Goal: Task Accomplishment & Management: Complete application form

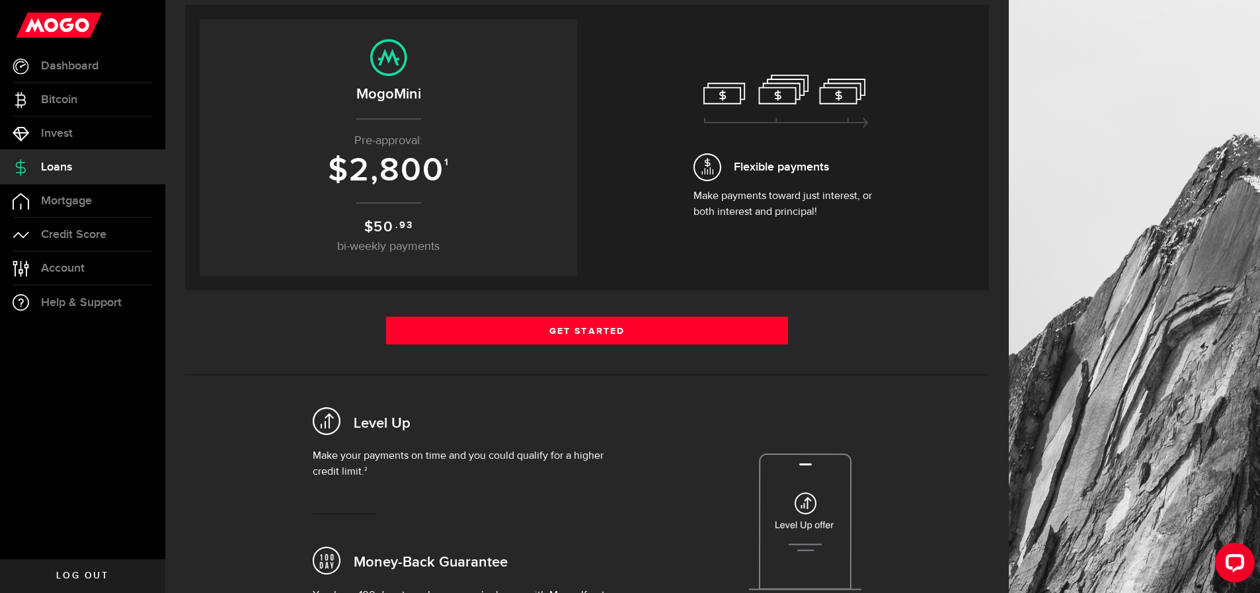
scroll to position [270, 0]
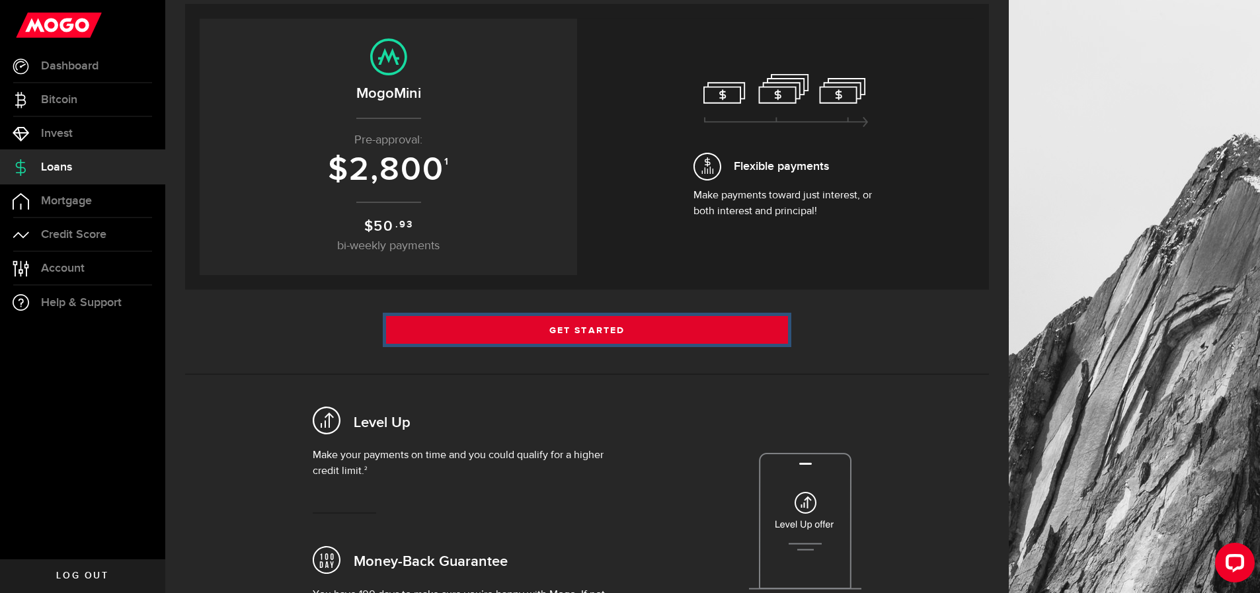
click at [628, 329] on link "Get Started" at bounding box center [587, 330] width 402 height 28
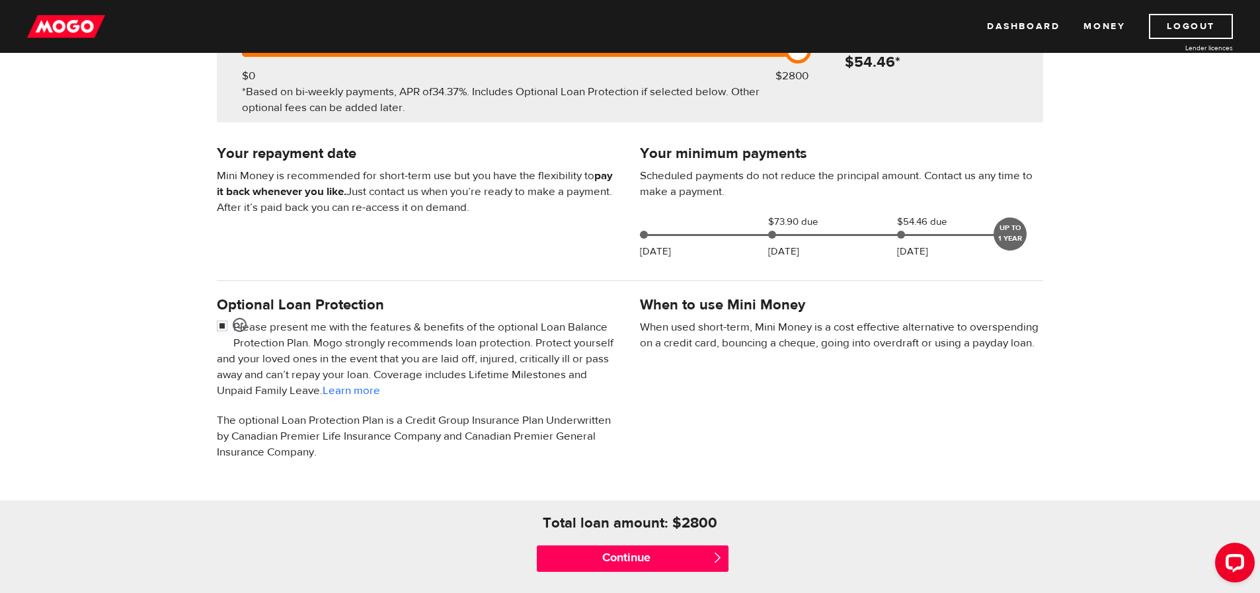
scroll to position [211, 0]
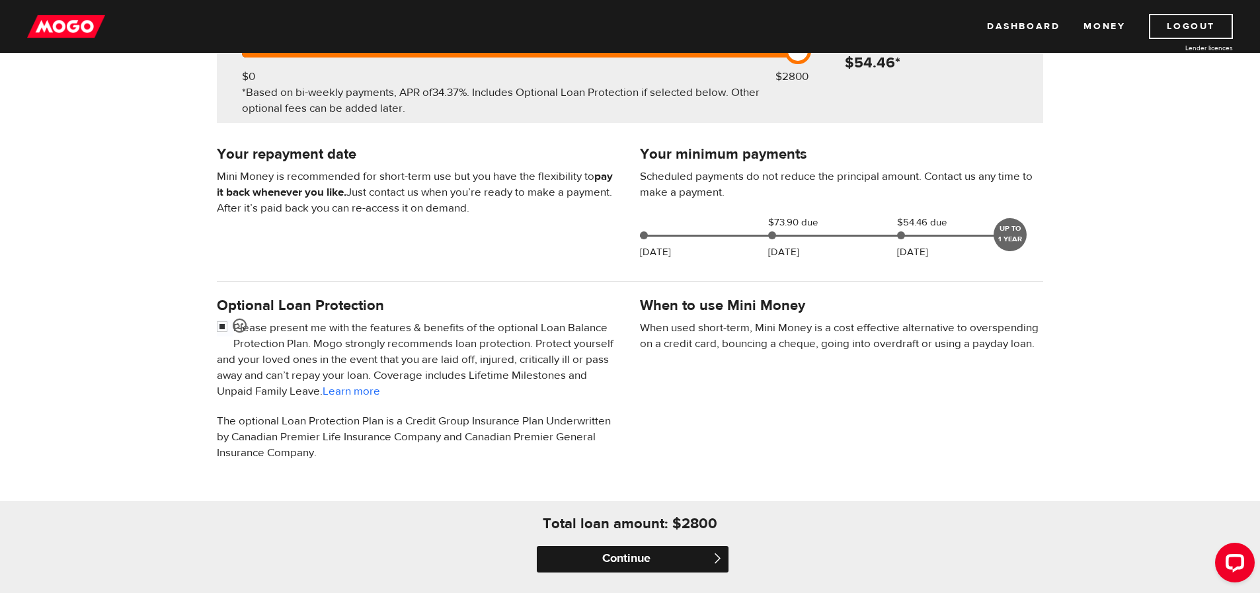
click at [703, 555] on input "Continue" at bounding box center [633, 559] width 192 height 26
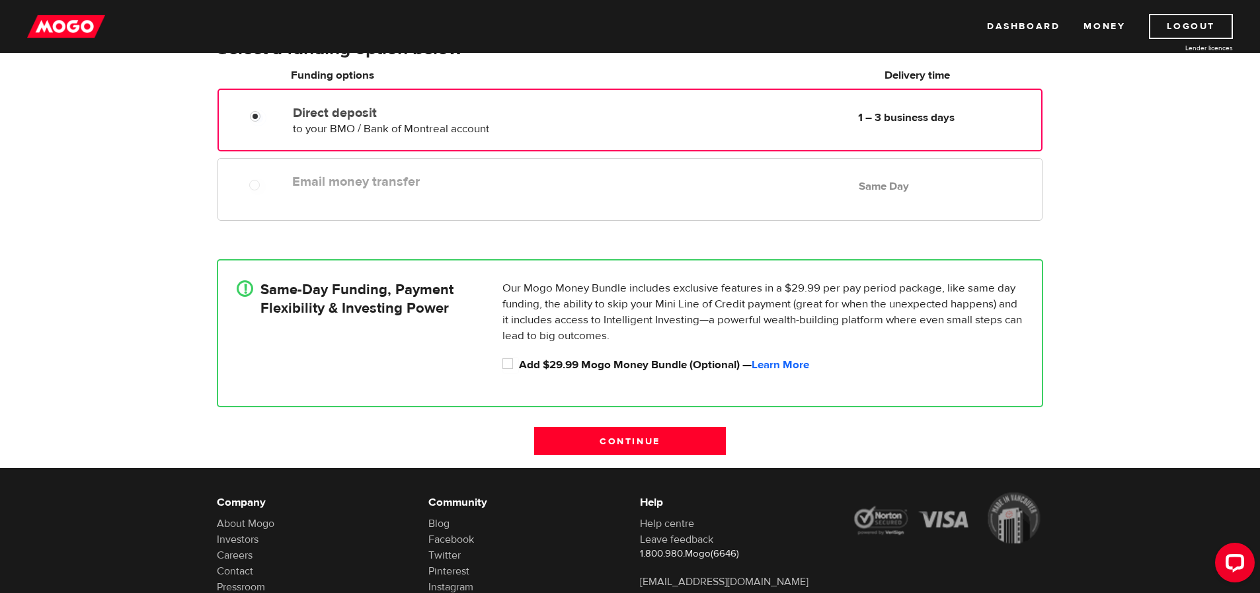
scroll to position [158, 0]
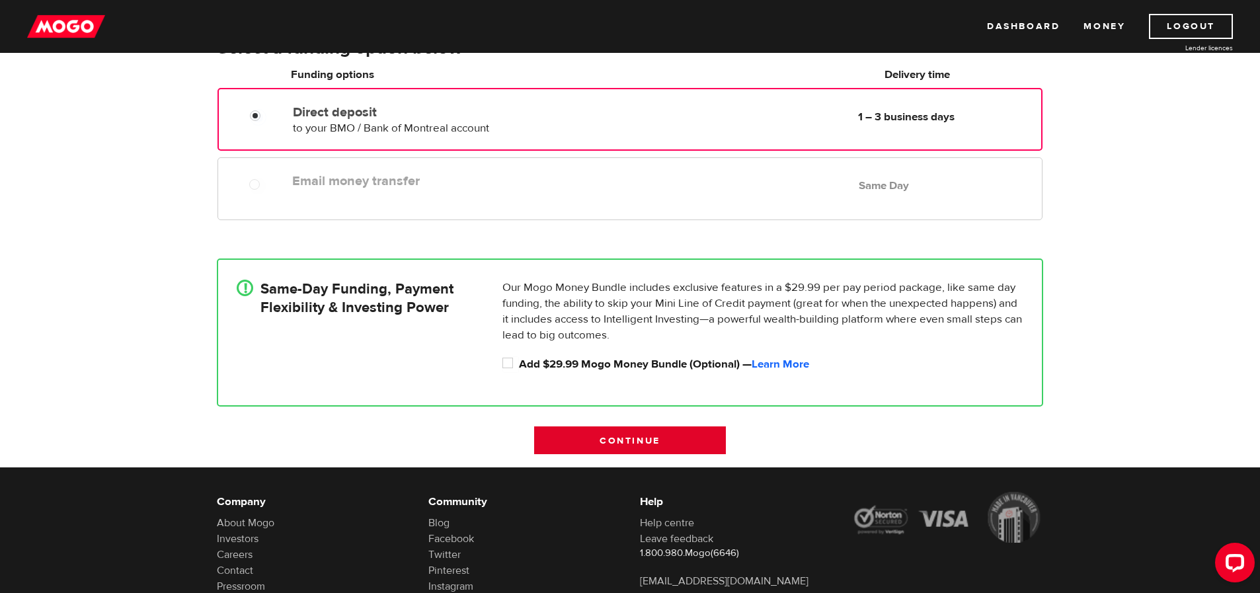
click at [675, 434] on input "Continue" at bounding box center [630, 440] width 192 height 28
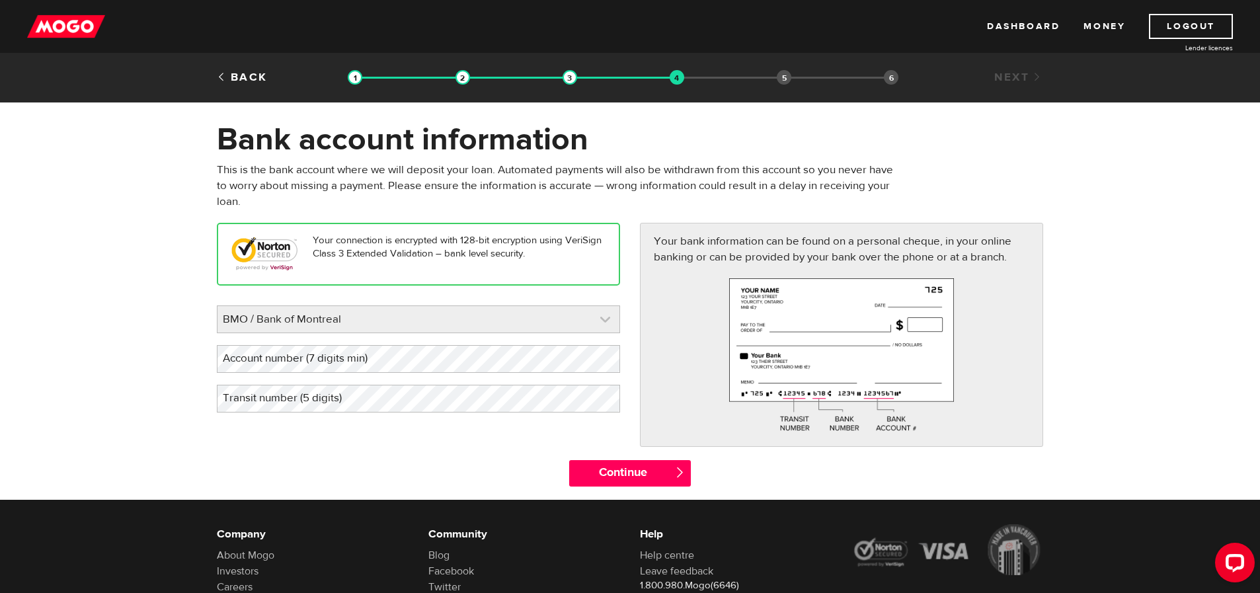
click at [605, 317] on link at bounding box center [418, 319] width 402 height 26
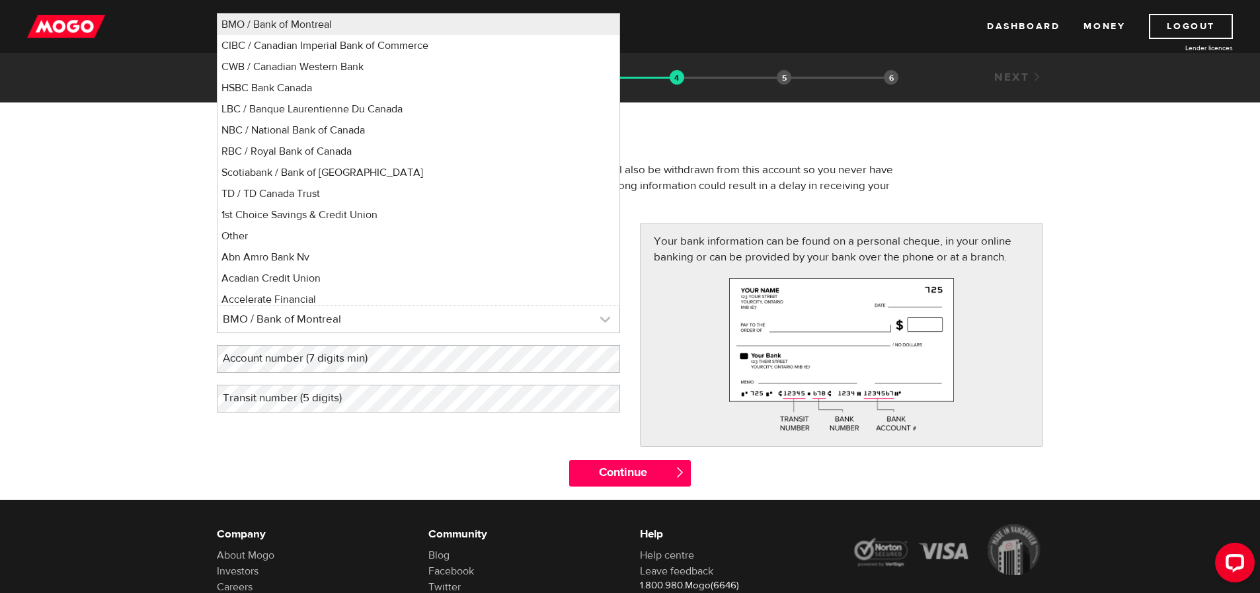
click at [605, 317] on link at bounding box center [418, 319] width 402 height 26
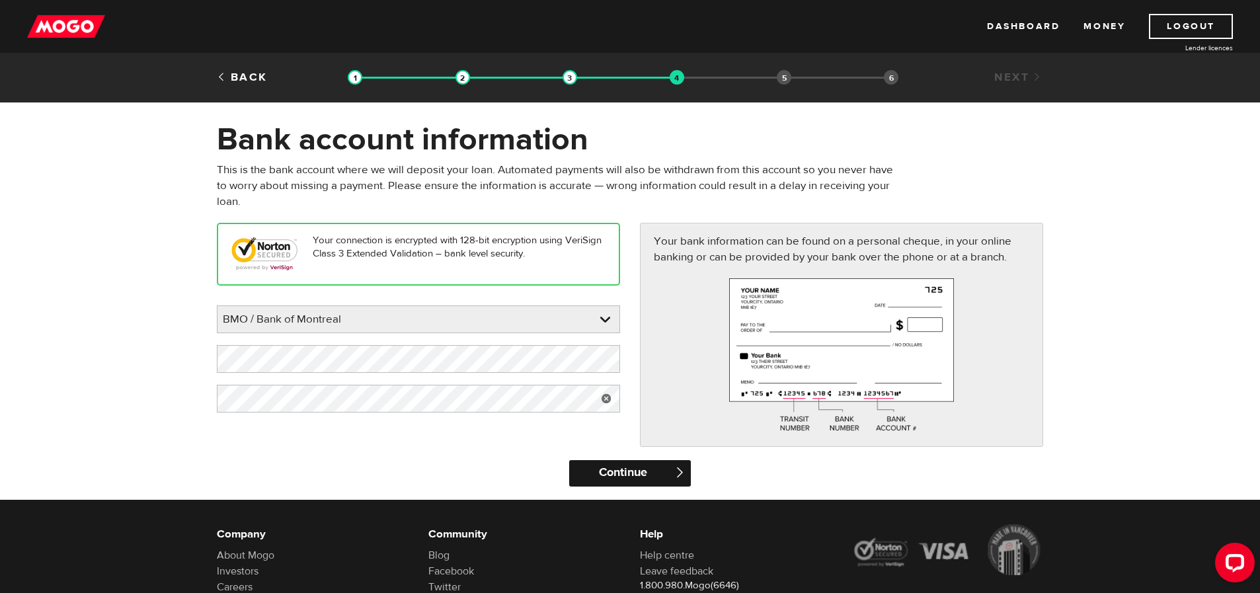
click at [632, 472] on input "Continue" at bounding box center [629, 473] width 121 height 26
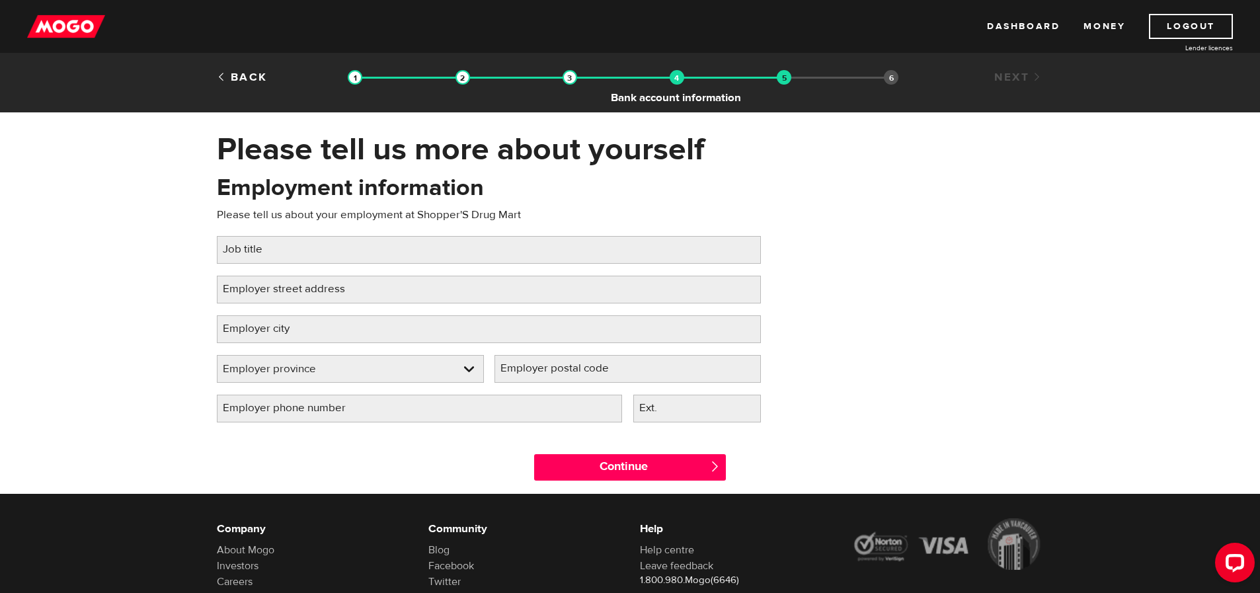
click at [677, 81] on img at bounding box center [676, 77] width 15 height 15
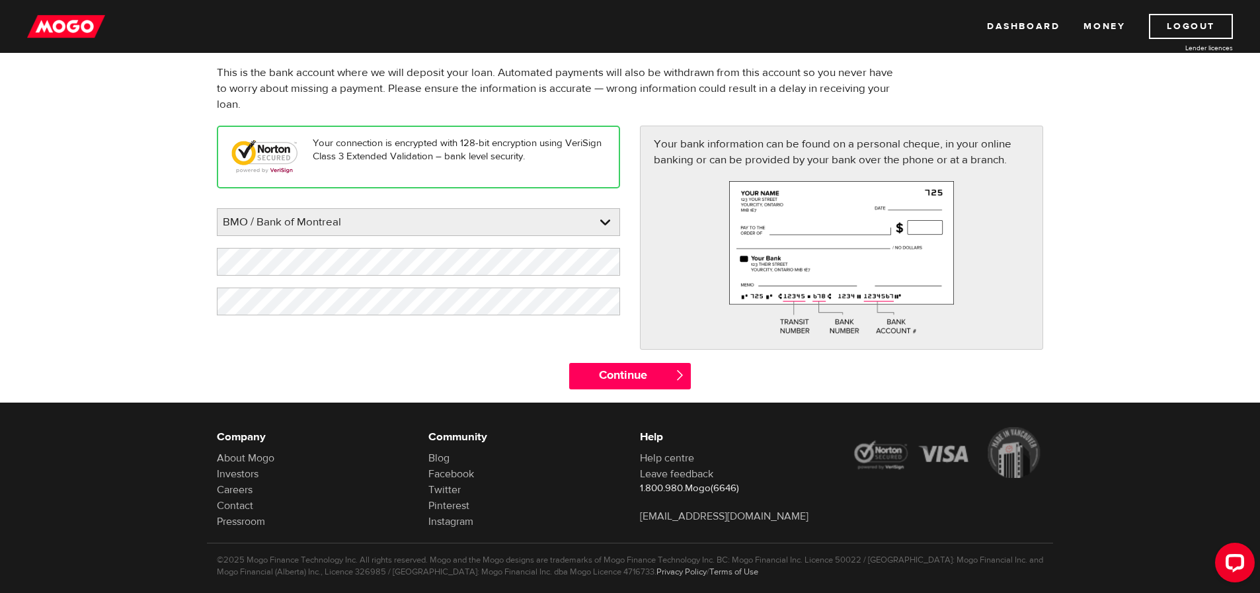
scroll to position [120, 0]
